Goal: Go to known website: Access a specific website the user already knows

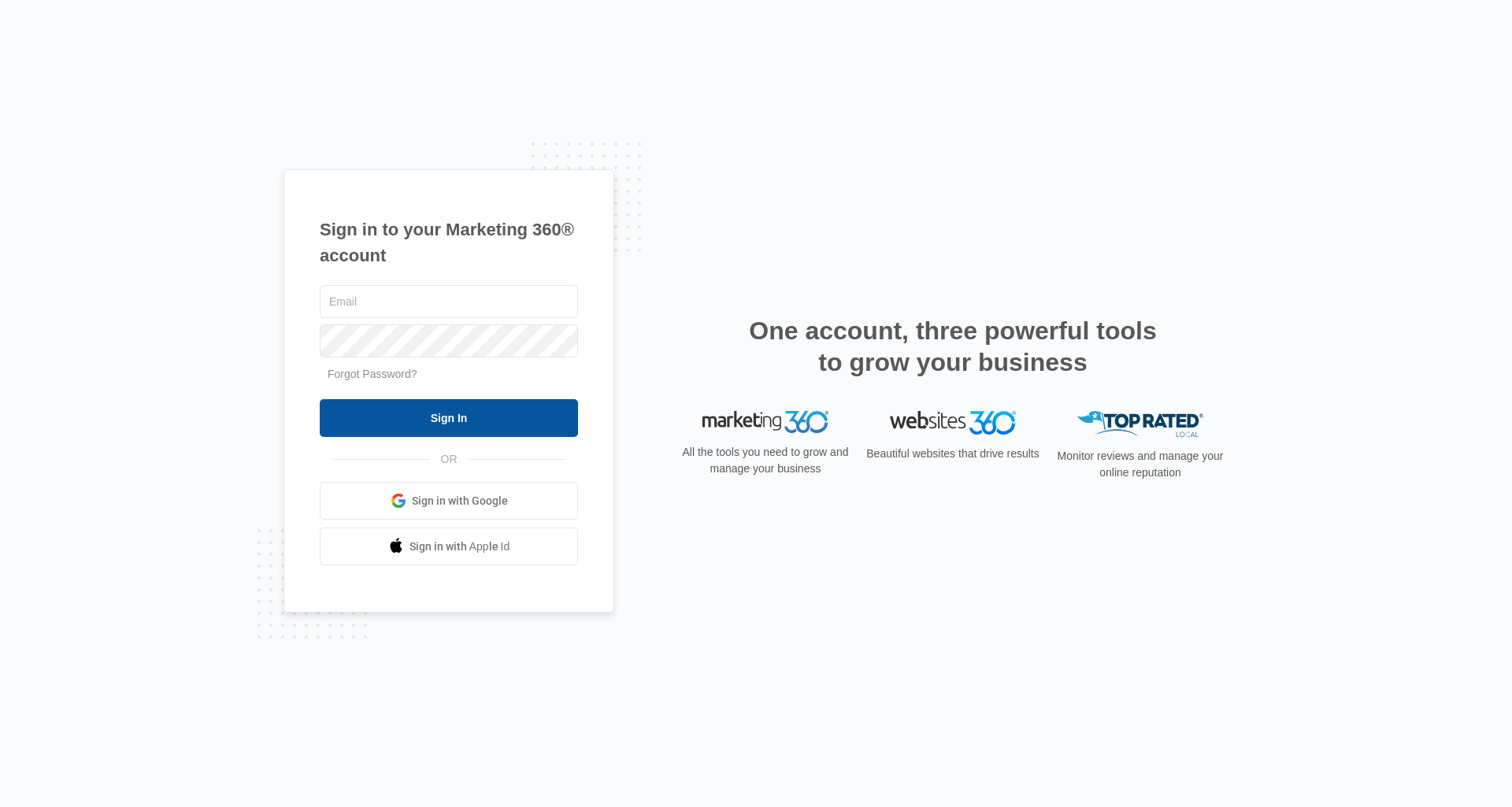
type input "[PERSON_NAME][DOMAIN_NAME][EMAIL_ADDRESS][DOMAIN_NAME]"
click at [490, 407] on input "Sign In" at bounding box center [449, 418] width 258 height 37
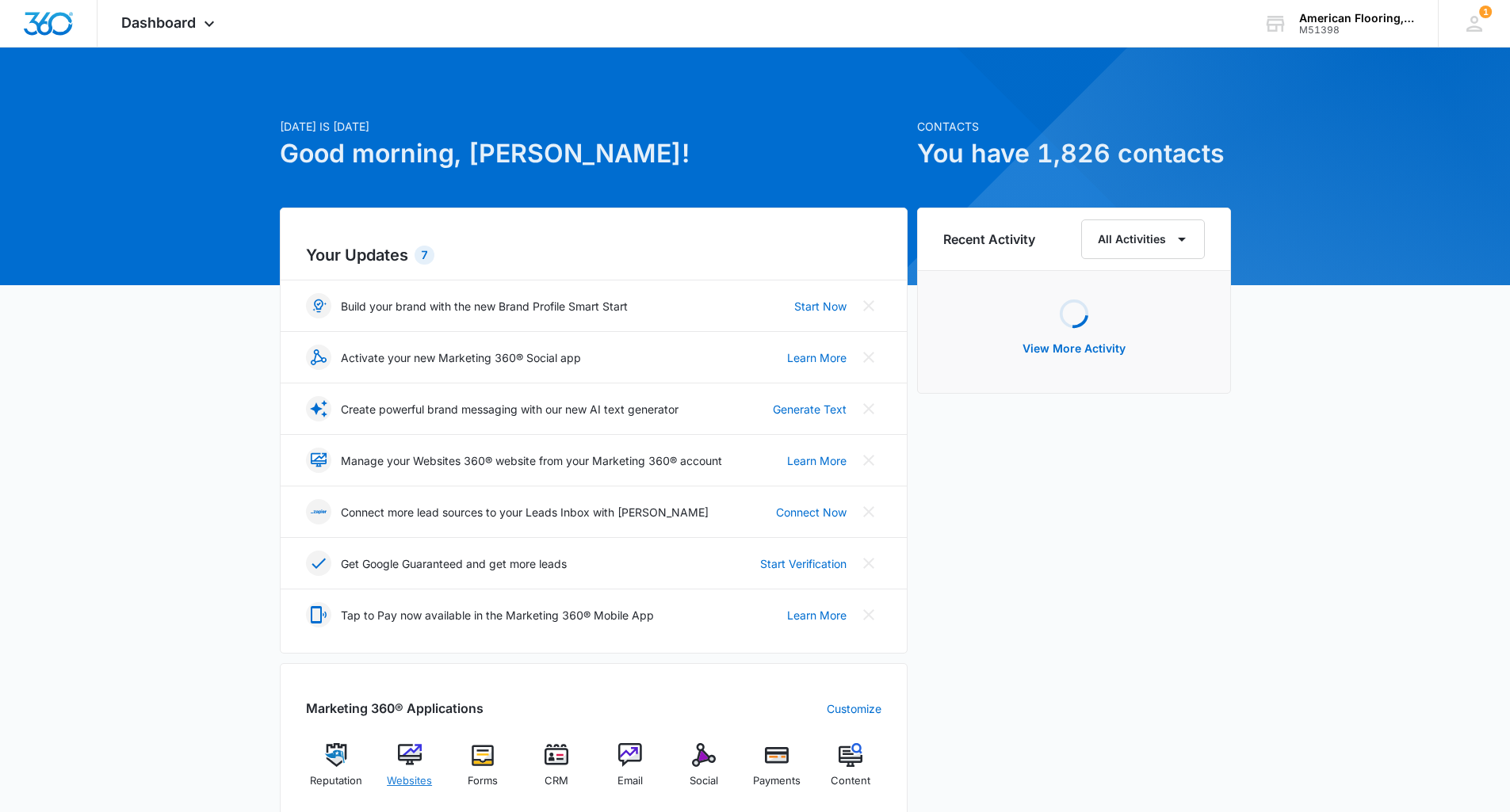
click at [414, 760] on img at bounding box center [410, 755] width 24 height 24
